Goal: Information Seeking & Learning: Learn about a topic

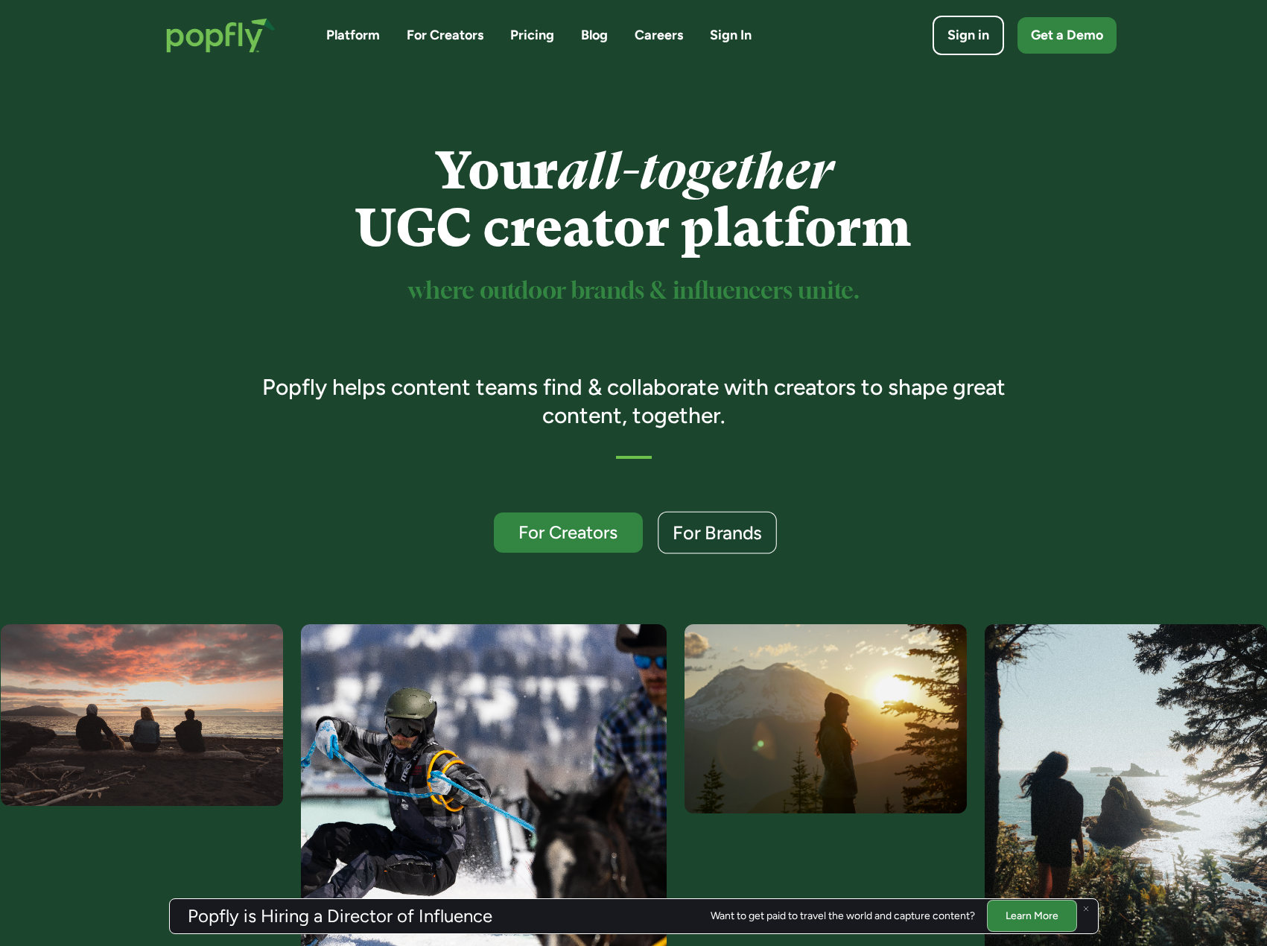
click at [726, 536] on div "For Brands" at bounding box center [717, 533] width 89 height 19
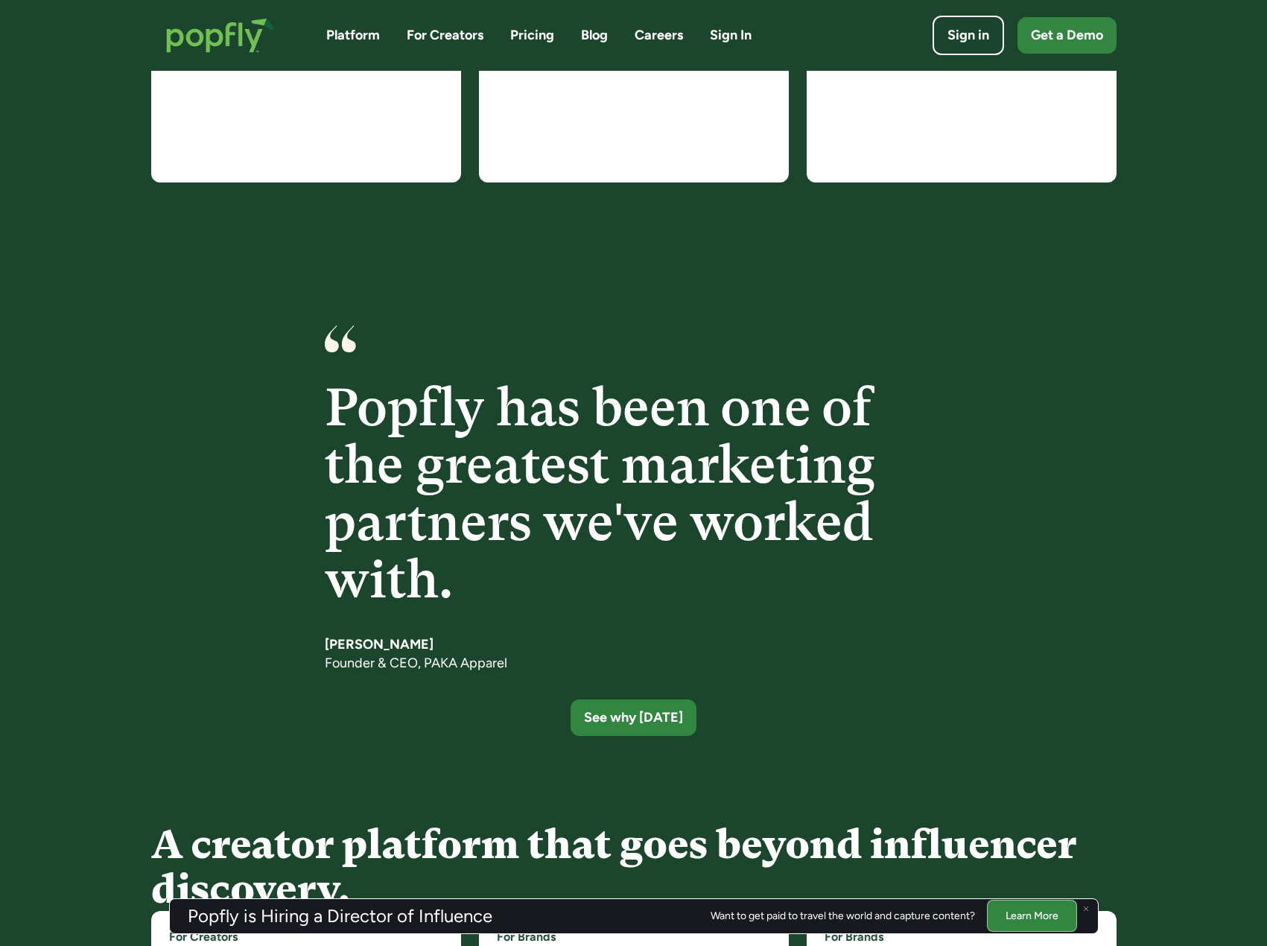
scroll to position [1988, 0]
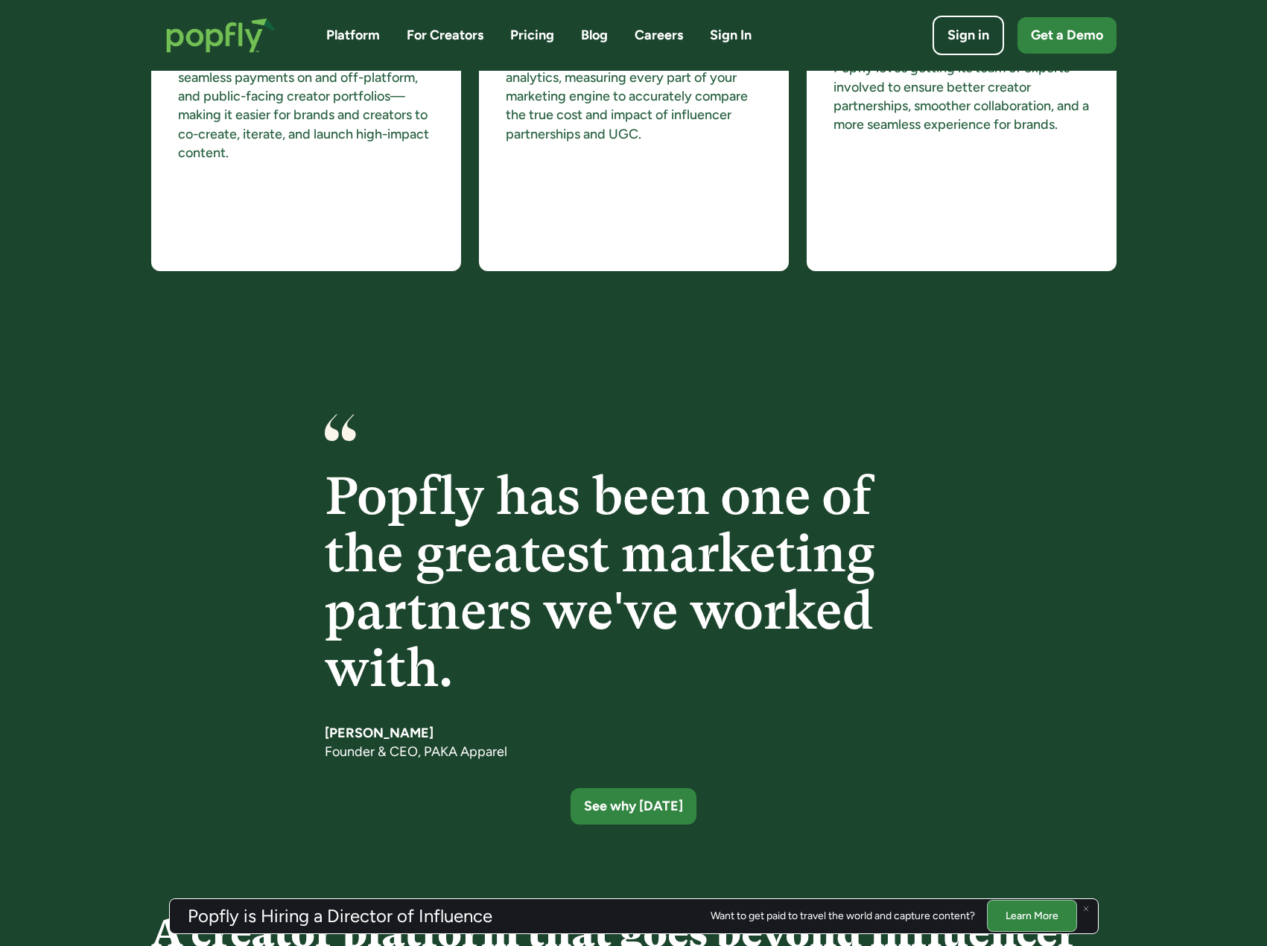
click at [530, 33] on link "Pricing" at bounding box center [532, 35] width 44 height 19
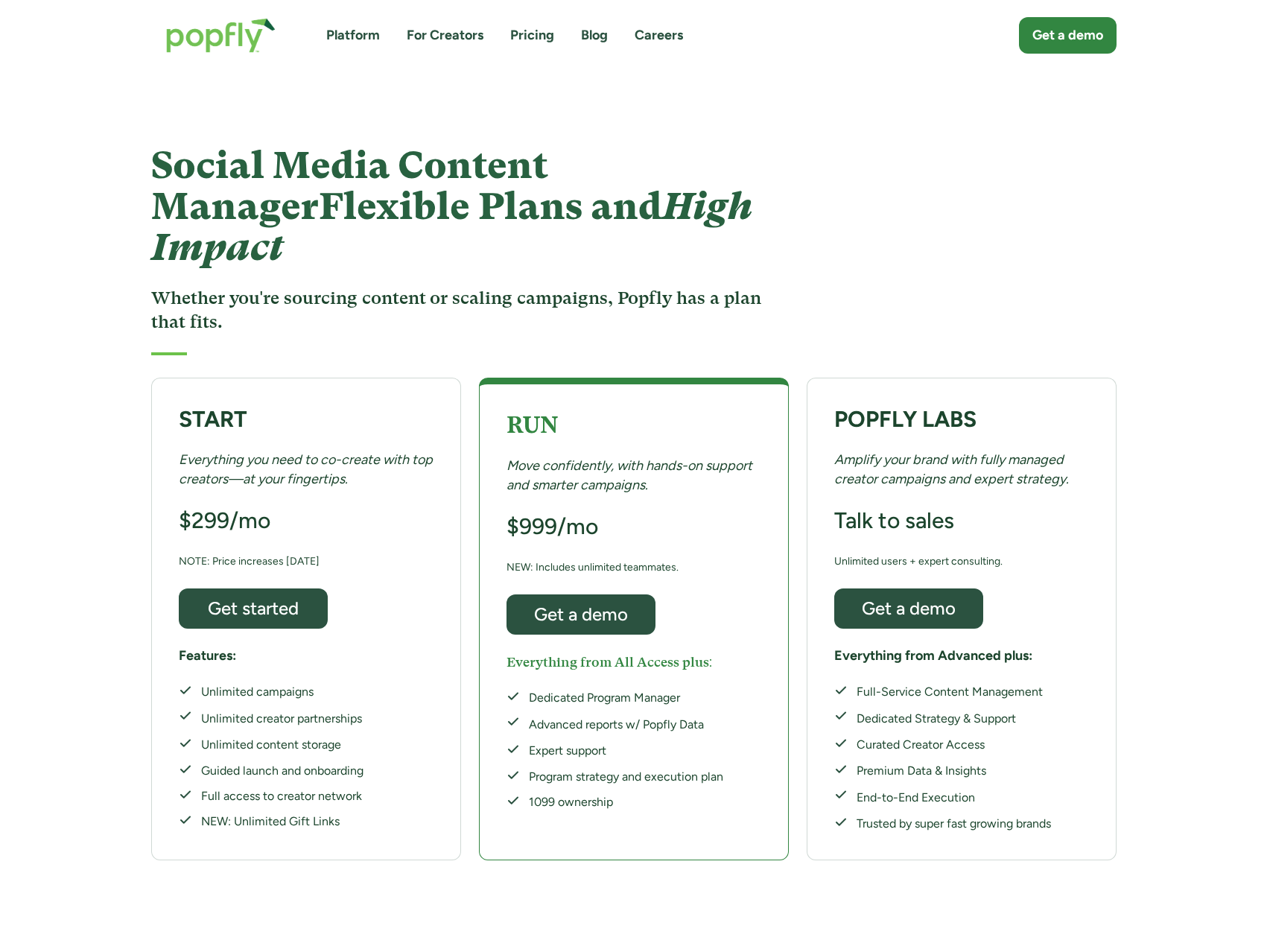
click at [351, 44] on link "Platform" at bounding box center [353, 35] width 54 height 19
